Goal: Task Accomplishment & Management: Manage account settings

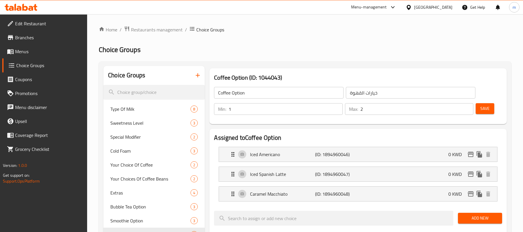
scroll to position [39, 0]
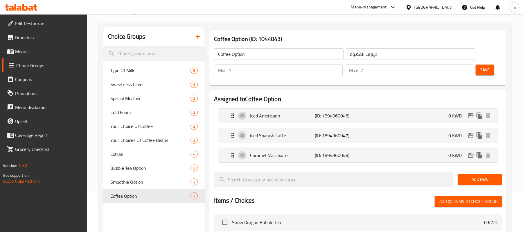
drag, startPoint x: 0, startPoint y: 0, endPoint x: 442, endPoint y: 8, distance: 442.1
click at [443, 8] on div "[GEOGRAPHIC_DATA]" at bounding box center [433, 7] width 38 height 6
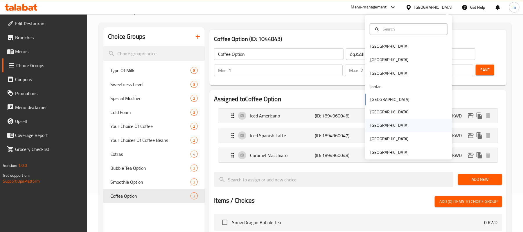
click at [370, 126] on div "[GEOGRAPHIC_DATA]" at bounding box center [389, 125] width 38 height 6
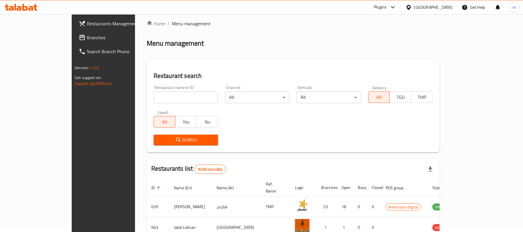
scroll to position [39, 0]
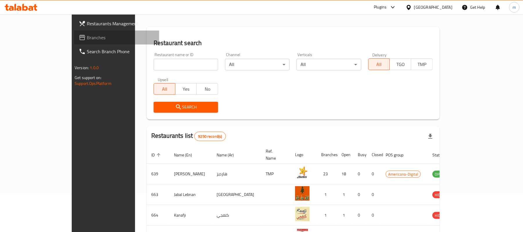
click at [87, 39] on span "Branches" at bounding box center [121, 37] width 68 height 7
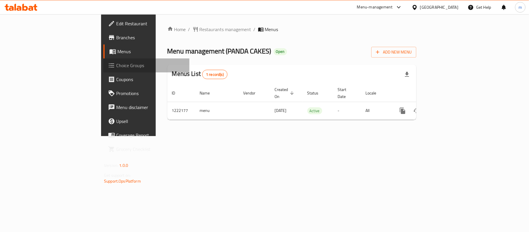
click at [116, 65] on span "Choice Groups" at bounding box center [150, 65] width 69 height 7
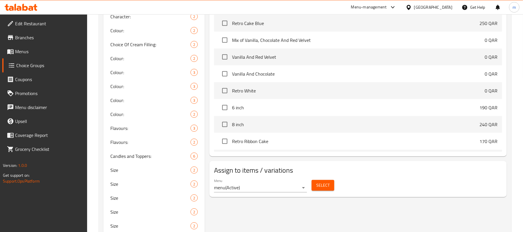
scroll to position [232, 0]
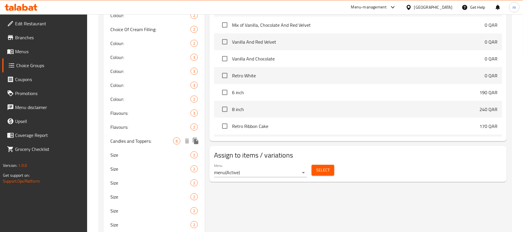
click at [134, 137] on span "Candles and Toppers:" at bounding box center [141, 140] width 63 height 7
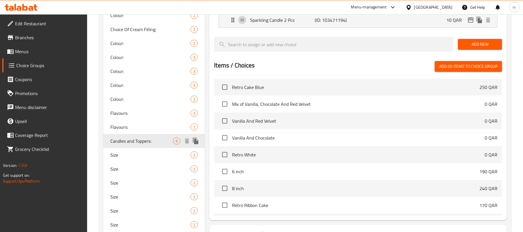
type input "Candles and Toppers:"
type input "الشموع والتوبرز:"
type input "0"
type input "6"
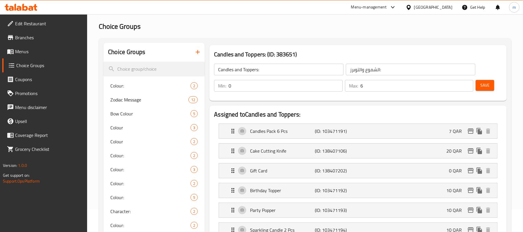
scroll to position [0, 0]
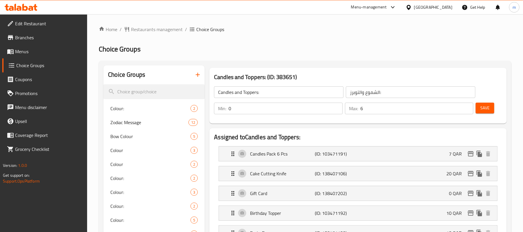
click at [37, 9] on icon at bounding box center [21, 7] width 33 height 7
